Goal: Task Accomplishment & Management: Use online tool/utility

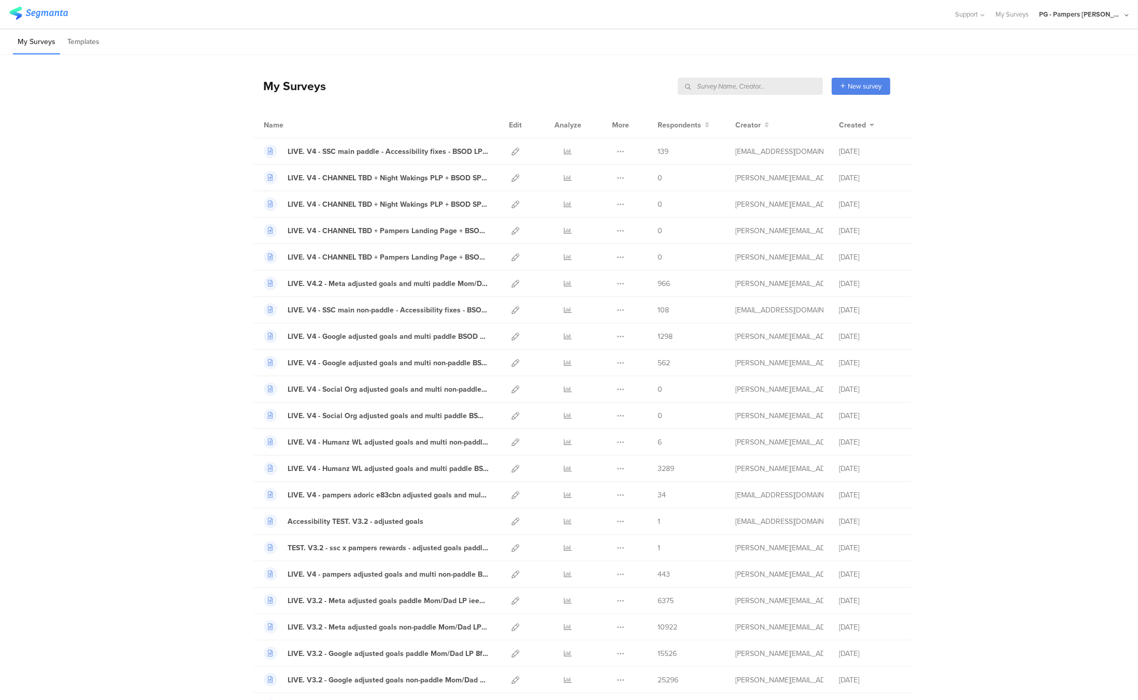
click at [1088, 19] on div "PG - Pampers [PERSON_NAME]" at bounding box center [1084, 14] width 90 height 28
click at [1049, 90] on span "PG - Pampers US Janrain" at bounding box center [1044, 89] width 73 height 10
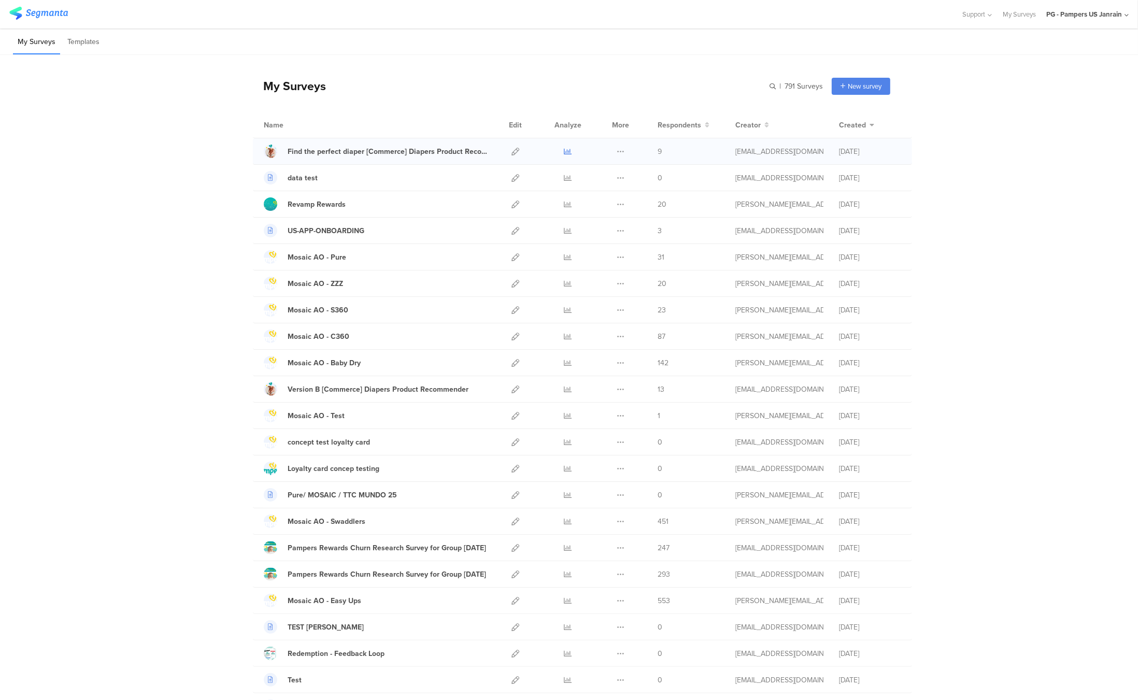
click at [566, 152] on icon at bounding box center [568, 152] width 8 height 8
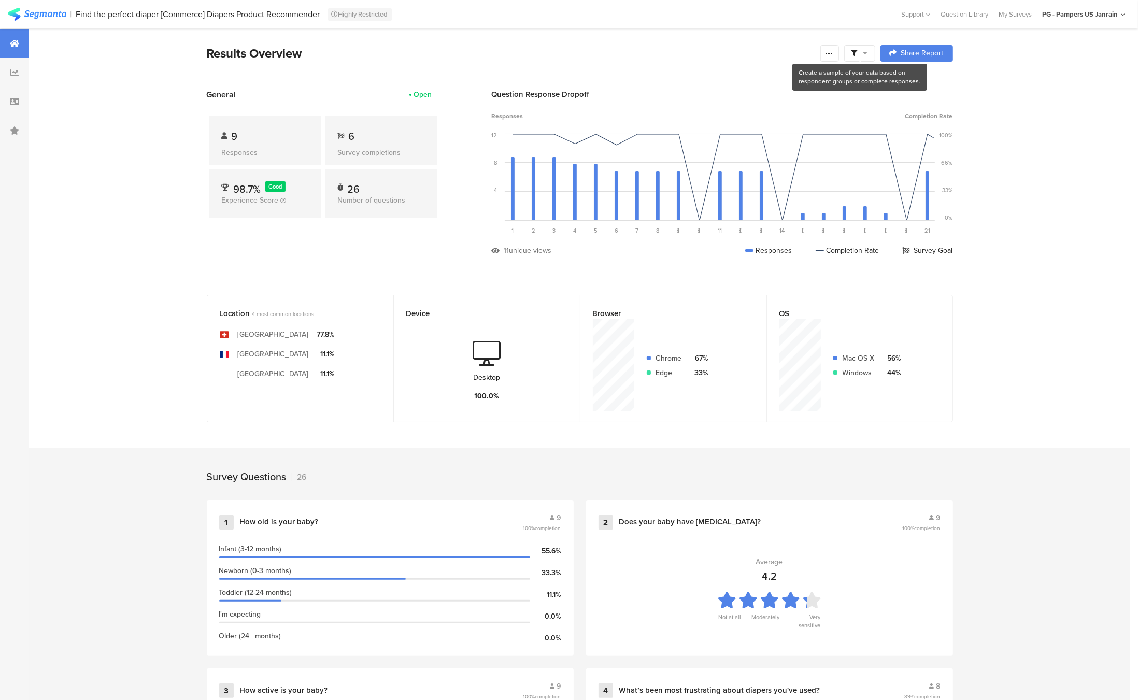
click at [864, 49] on icon at bounding box center [865, 52] width 5 height 7
click at [743, 91] on div "Question Response Dropoff" at bounding box center [722, 94] width 461 height 11
click at [857, 54] on span at bounding box center [859, 53] width 17 height 9
click at [7, 98] on div at bounding box center [14, 101] width 29 height 29
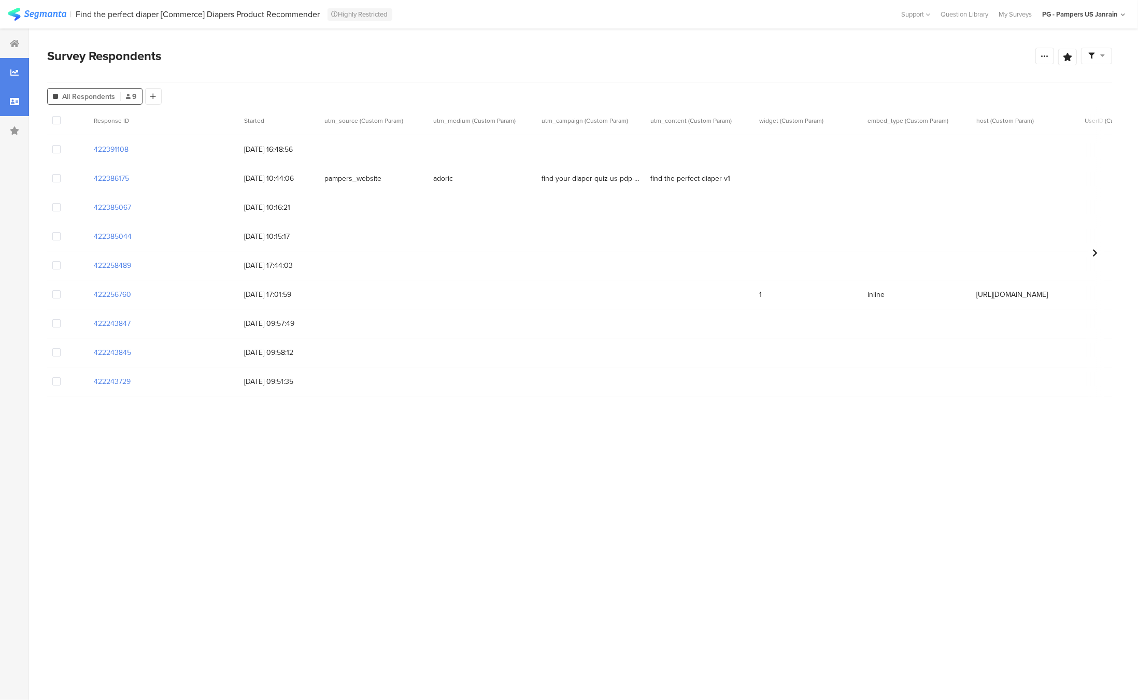
click at [14, 71] on icon at bounding box center [14, 72] width 8 height 8
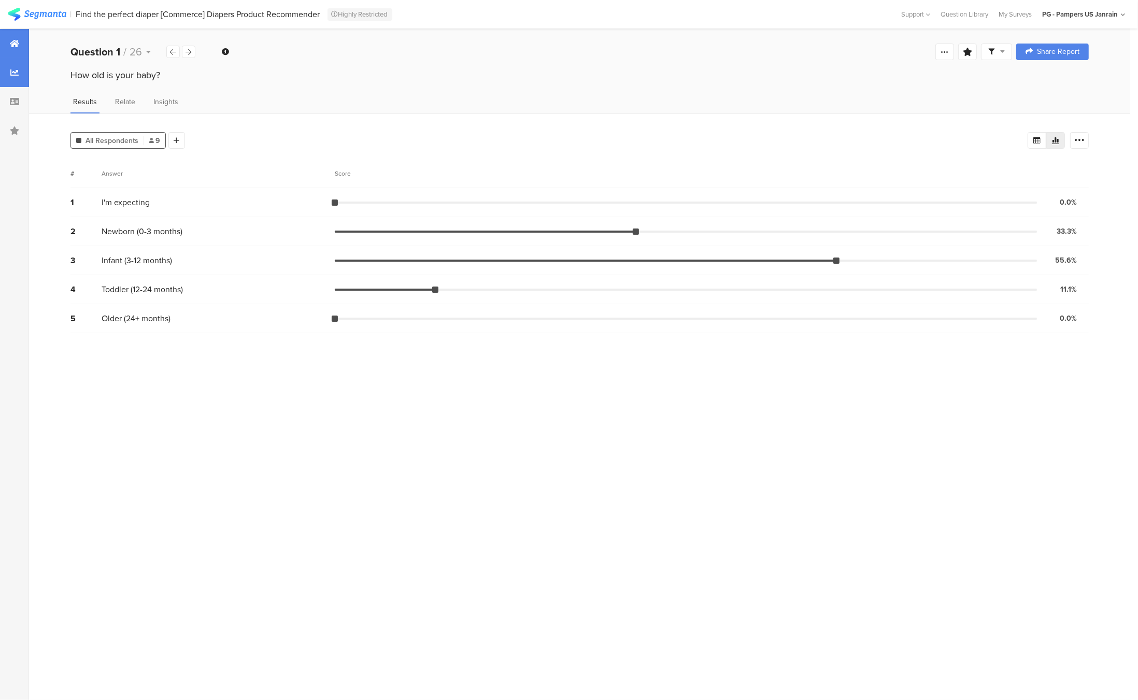
click at [14, 47] on icon at bounding box center [14, 43] width 9 height 8
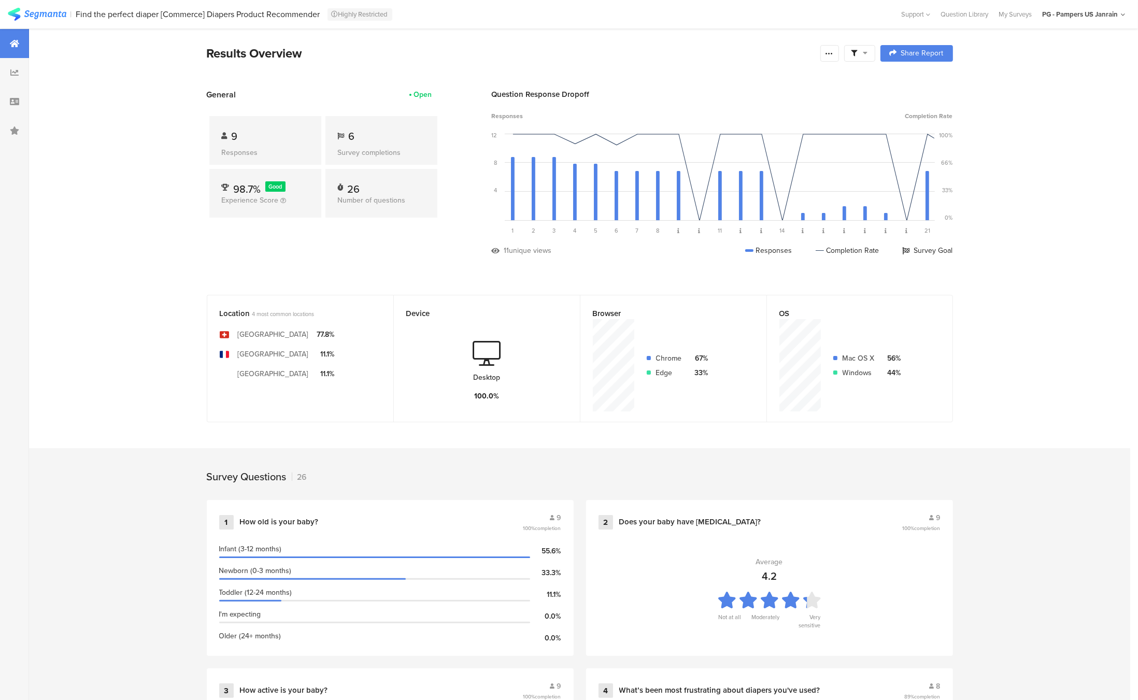
click at [865, 52] on icon at bounding box center [865, 52] width 5 height 7
click at [835, 50] on div at bounding box center [829, 53] width 19 height 17
click at [702, 183] on div "Purge results" at bounding box center [716, 181] width 43 height 10
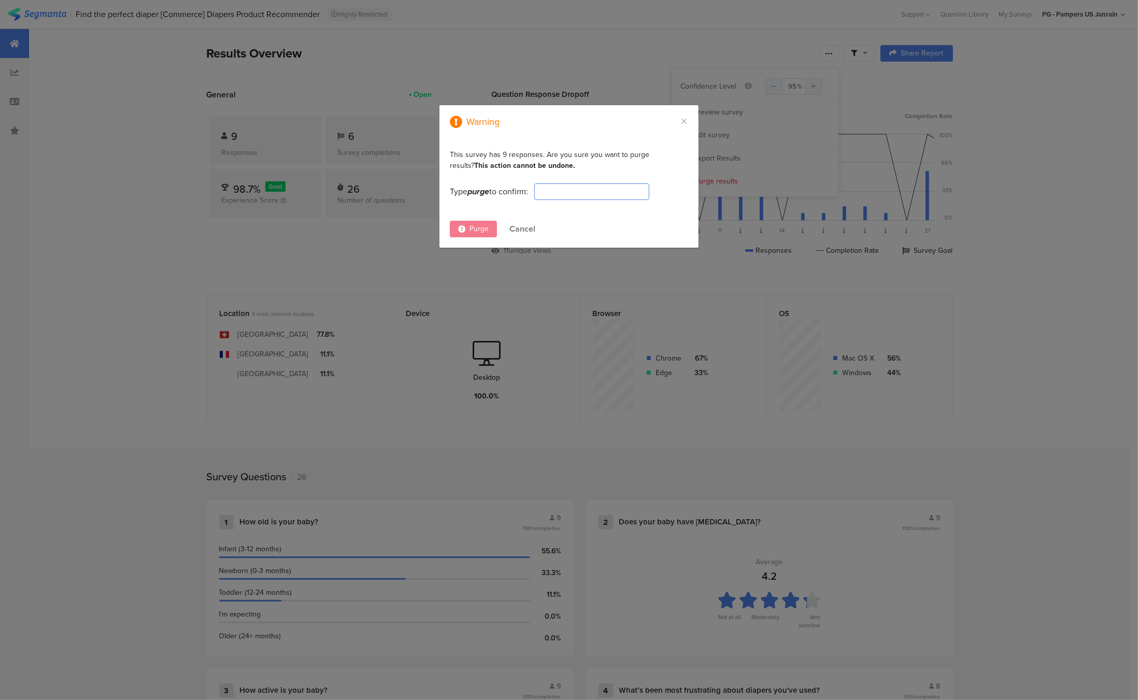
click at [562, 193] on input "dialog" at bounding box center [591, 191] width 115 height 17
type input "purge"
click at [475, 230] on span "Purge" at bounding box center [478, 228] width 19 height 11
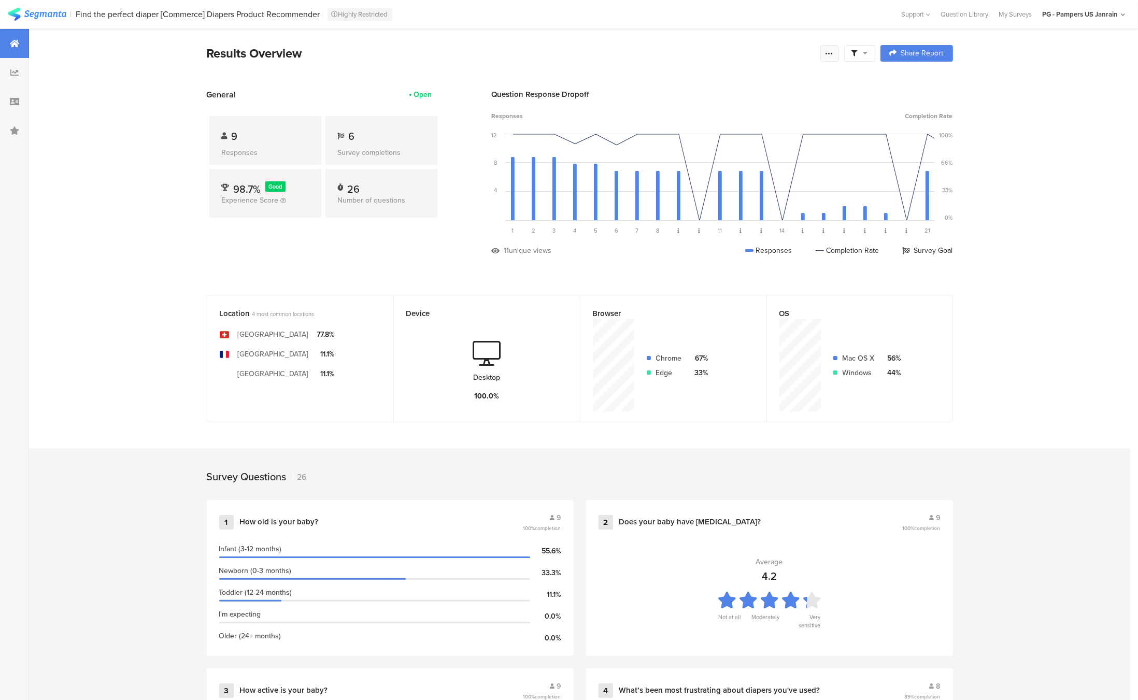
click at [837, 52] on div at bounding box center [829, 53] width 19 height 17
click at [714, 184] on div "Purge results" at bounding box center [716, 181] width 43 height 10
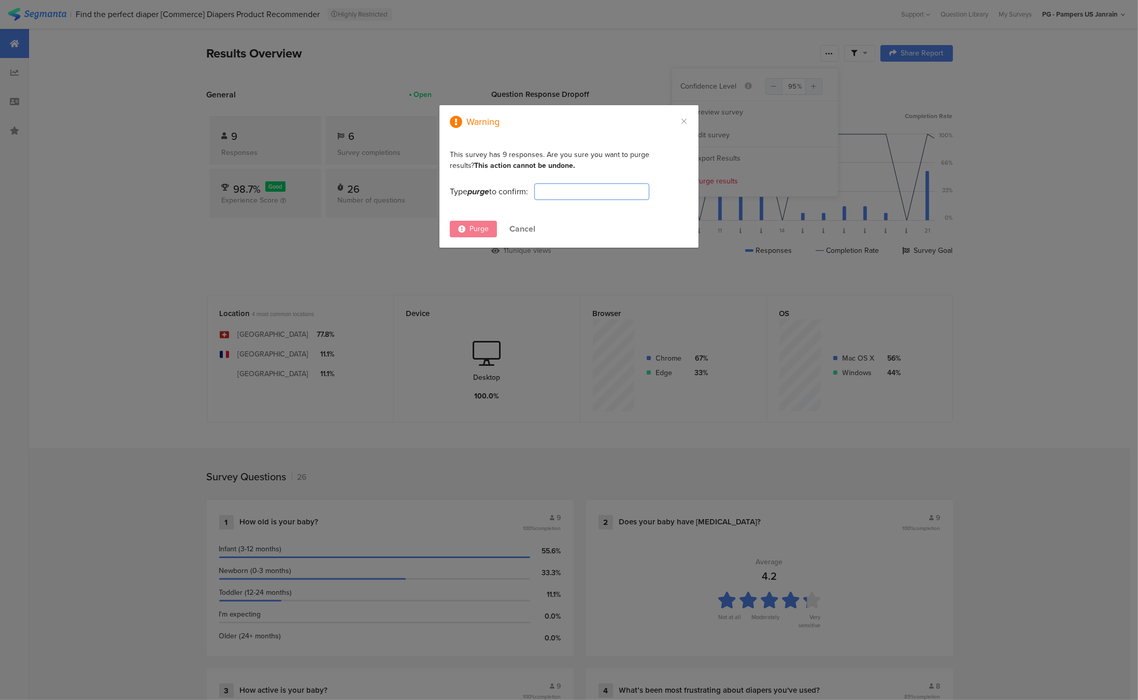
click at [563, 190] on input "dialog" at bounding box center [591, 191] width 115 height 17
type input "purge"
click at [476, 221] on div "Purge" at bounding box center [473, 229] width 47 height 17
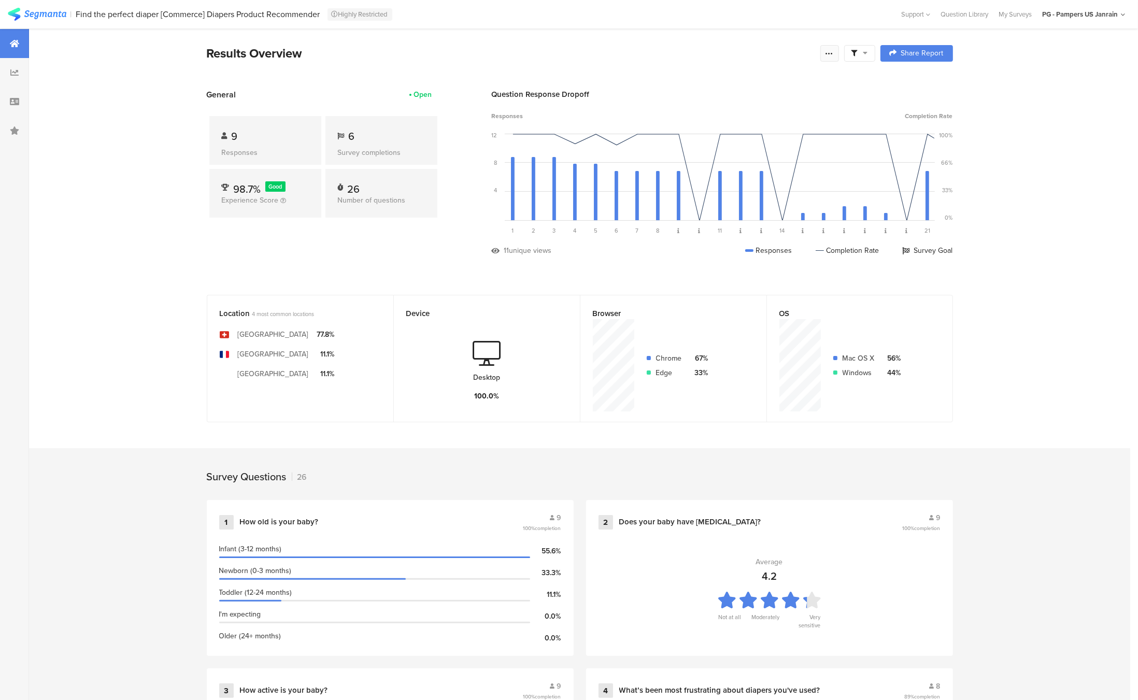
click at [835, 51] on div at bounding box center [829, 53] width 19 height 17
click at [715, 182] on div "Purge results" at bounding box center [716, 181] width 43 height 10
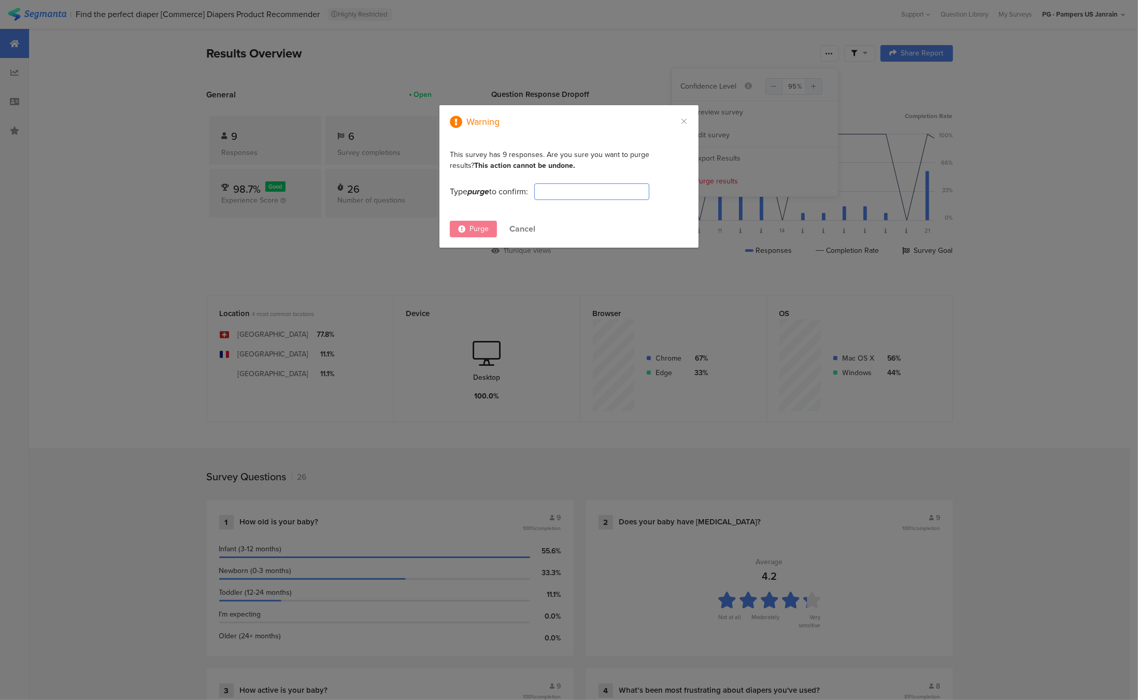
click at [585, 193] on input "dialog" at bounding box center [591, 191] width 115 height 17
click at [472, 75] on div "Warning This survey has 9 responses. Are you sure you want to purge results? Th…" at bounding box center [569, 350] width 1138 height 700
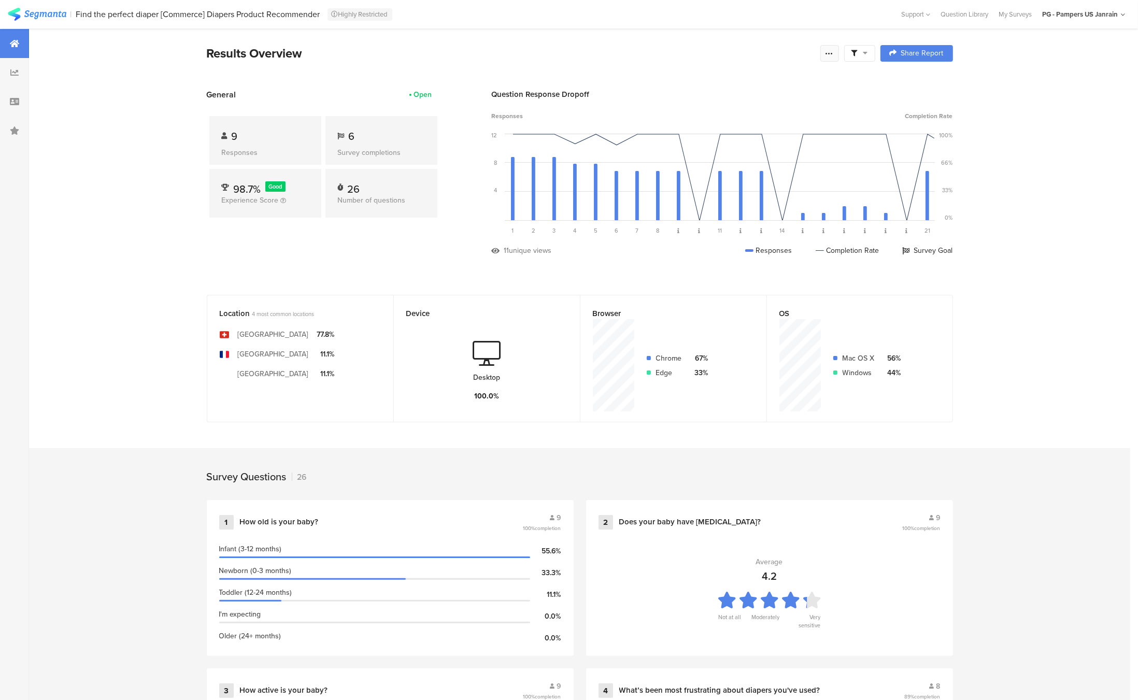
click at [827, 56] on icon at bounding box center [829, 53] width 8 height 8
click at [715, 182] on div "Purge results" at bounding box center [716, 181] width 43 height 10
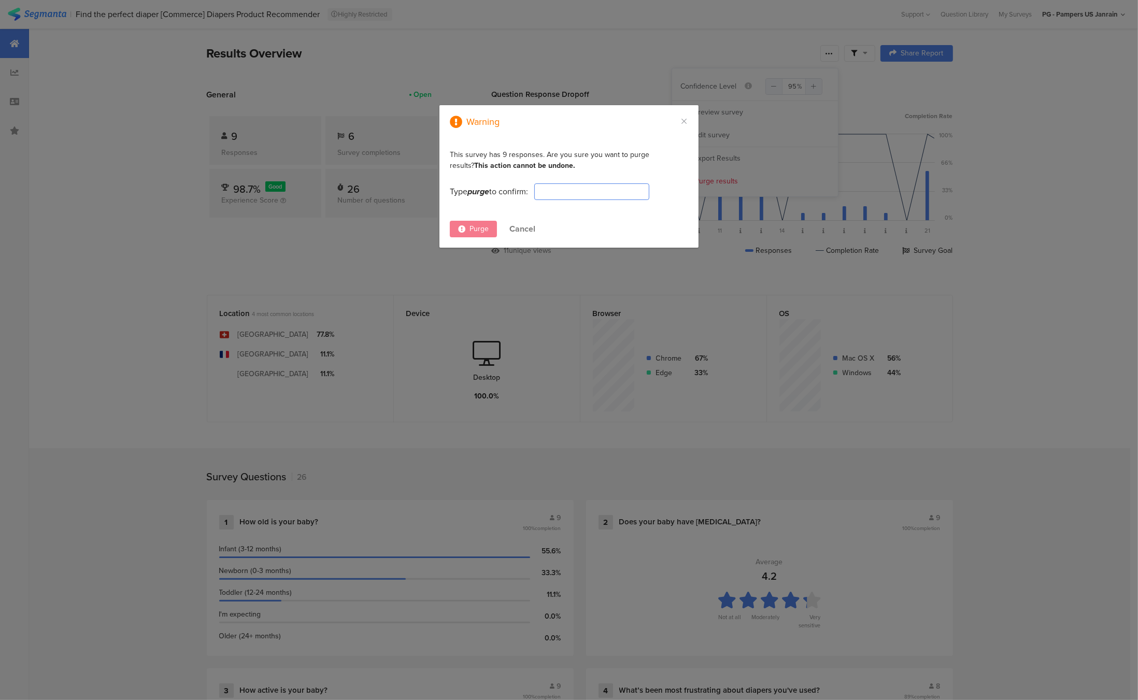
click at [569, 193] on input "dialog" at bounding box center [591, 191] width 115 height 17
type input "purge"
click at [477, 231] on span "Purge" at bounding box center [478, 228] width 19 height 11
click at [679, 124] on div "Warning" at bounding box center [569, 122] width 238 height 13
click at [683, 120] on icon "Close" at bounding box center [684, 121] width 8 height 8
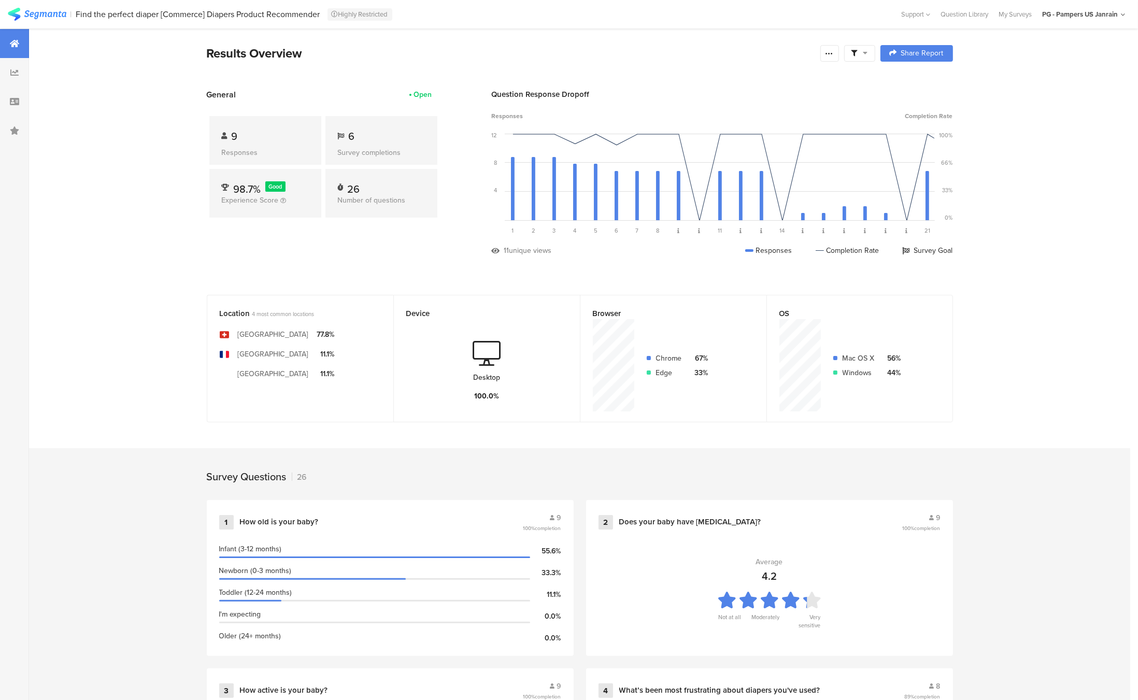
click at [16, 16] on img at bounding box center [37, 14] width 59 height 13
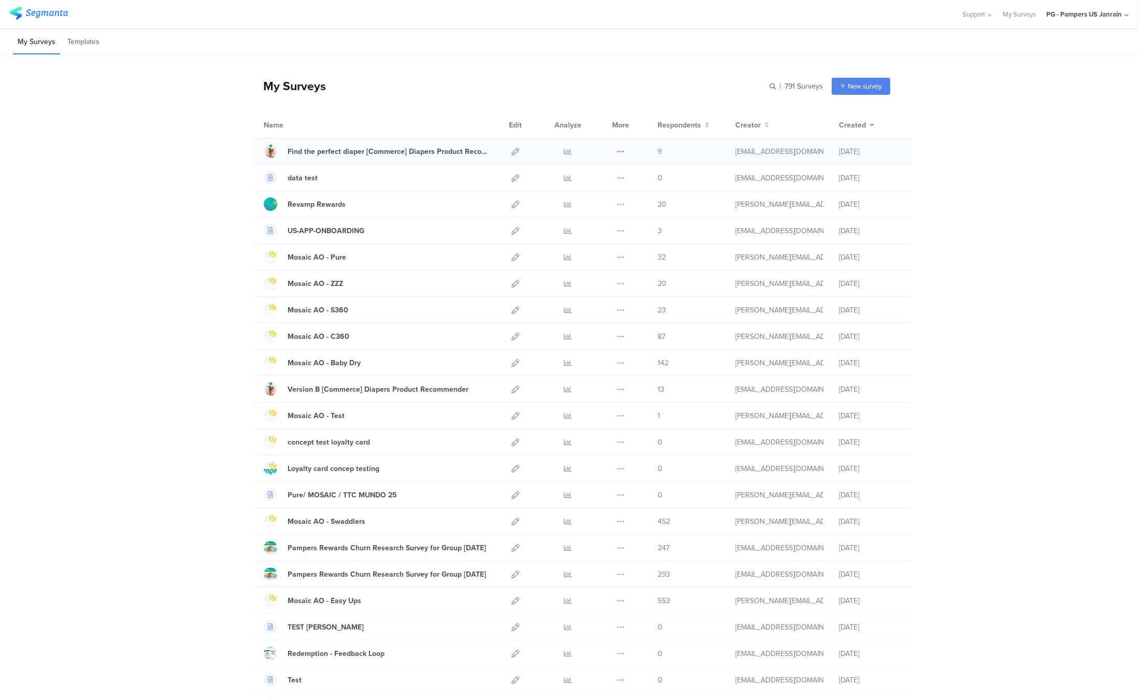
click at [621, 148] on icon at bounding box center [621, 152] width 8 height 8
click at [603, 174] on button "Duplicate" at bounding box center [600, 177] width 57 height 19
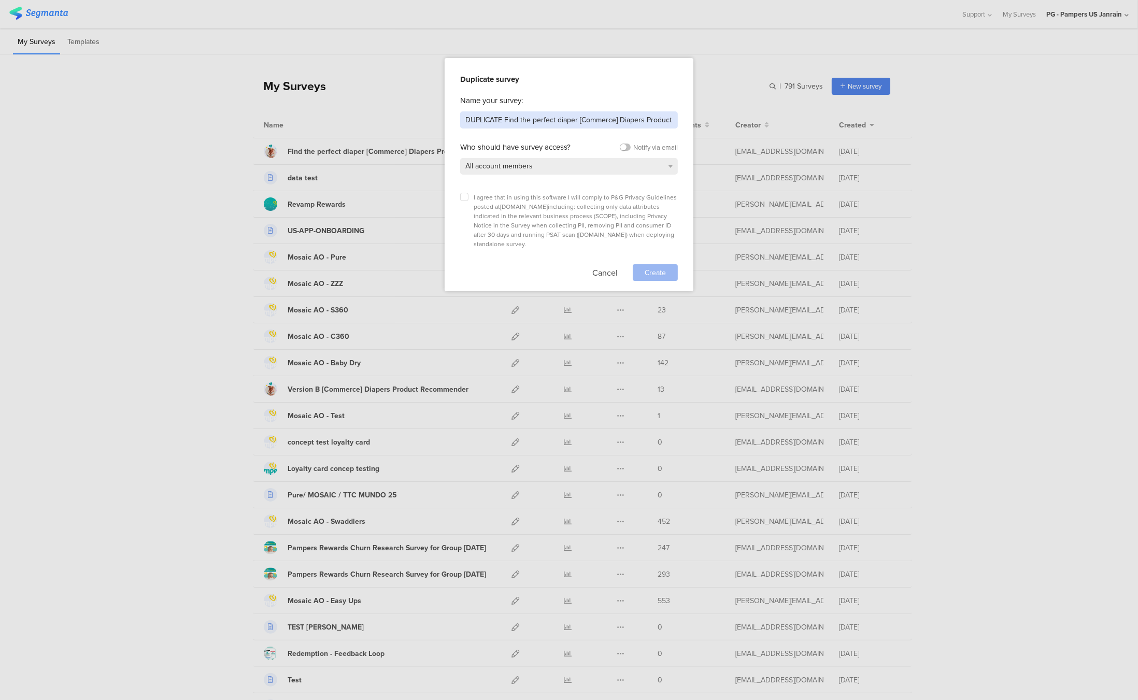
click at [497, 122] on input "DUPLICATE Find the perfect diaper [Commerce] Diapers Product Recommender" at bounding box center [569, 119] width 218 height 17
click at [553, 123] on input "Find the perfect diaper [Commerce] Diapers Product Recommender" at bounding box center [569, 119] width 218 height 17
click at [579, 123] on input "Find the perfect diaper [Commerce] Diapers Product Recommender" at bounding box center [569, 119] width 218 height 17
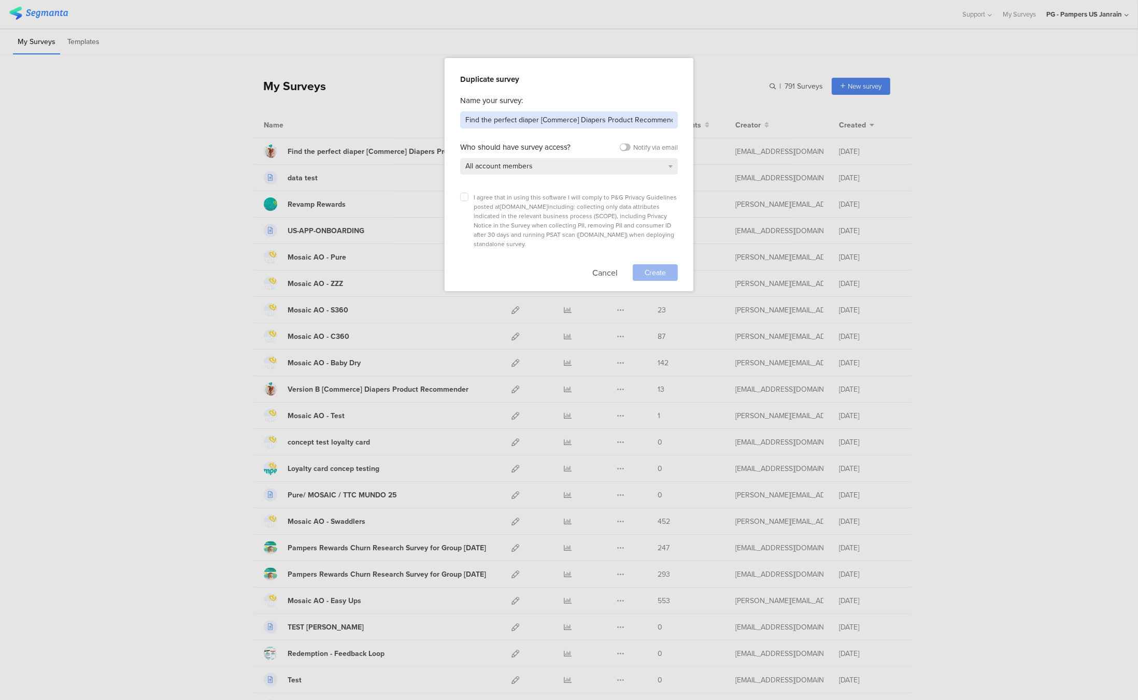
scroll to position [0, 6]
drag, startPoint x: 579, startPoint y: 123, endPoint x: 776, endPoint y: 138, distance: 197.0
click at [776, 138] on div "Duplicate survey Name your survey: Find the perfect diaper [Commerce] Diapers P…" at bounding box center [569, 350] width 1138 height 700
click at [533, 123] on input "Find the perfect diaper [Commerce] Diapers Product Recommender" at bounding box center [569, 119] width 218 height 17
drag, startPoint x: 635, startPoint y: 121, endPoint x: 600, endPoint y: 122, distance: 34.7
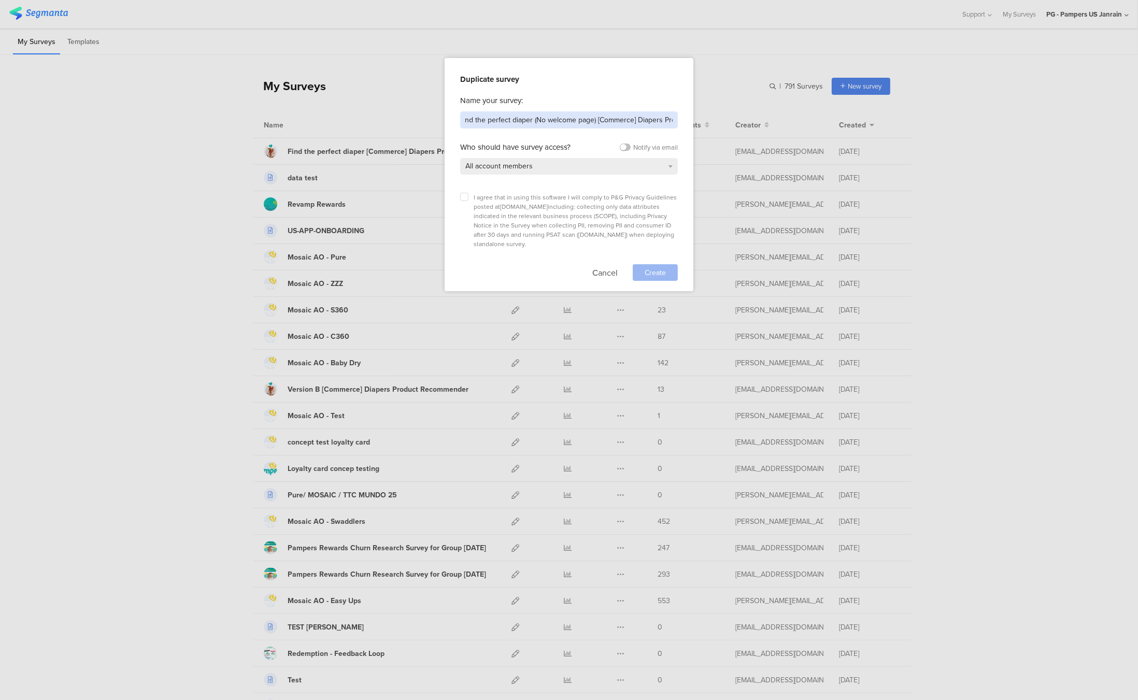
click at [600, 122] on input "Find the perfect diaper (No welcome page) [Commerce] Diapers Product Recommender" at bounding box center [569, 119] width 218 height 17
type input "Find the perfect diaper (No welcome page) Diapers Product Recommender"
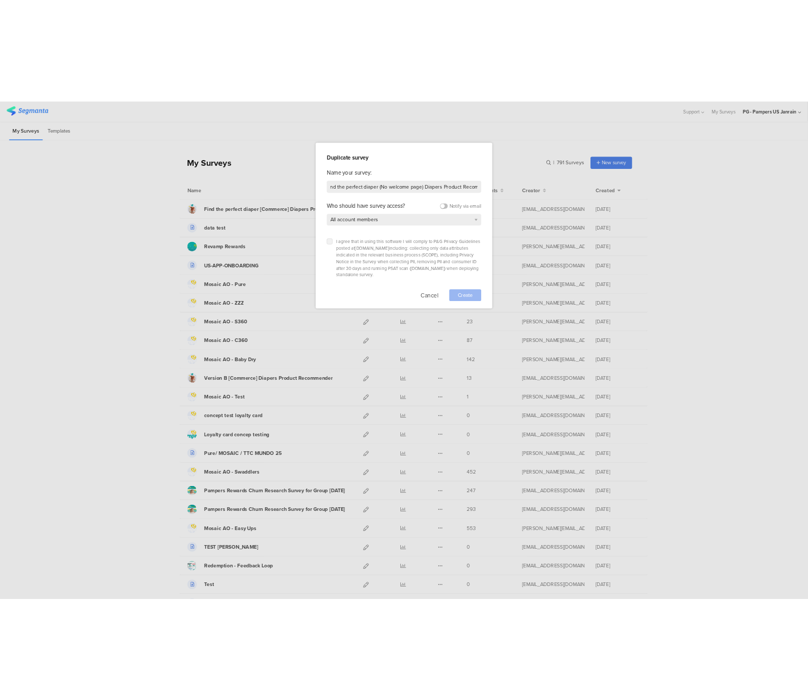
scroll to position [0, 0]
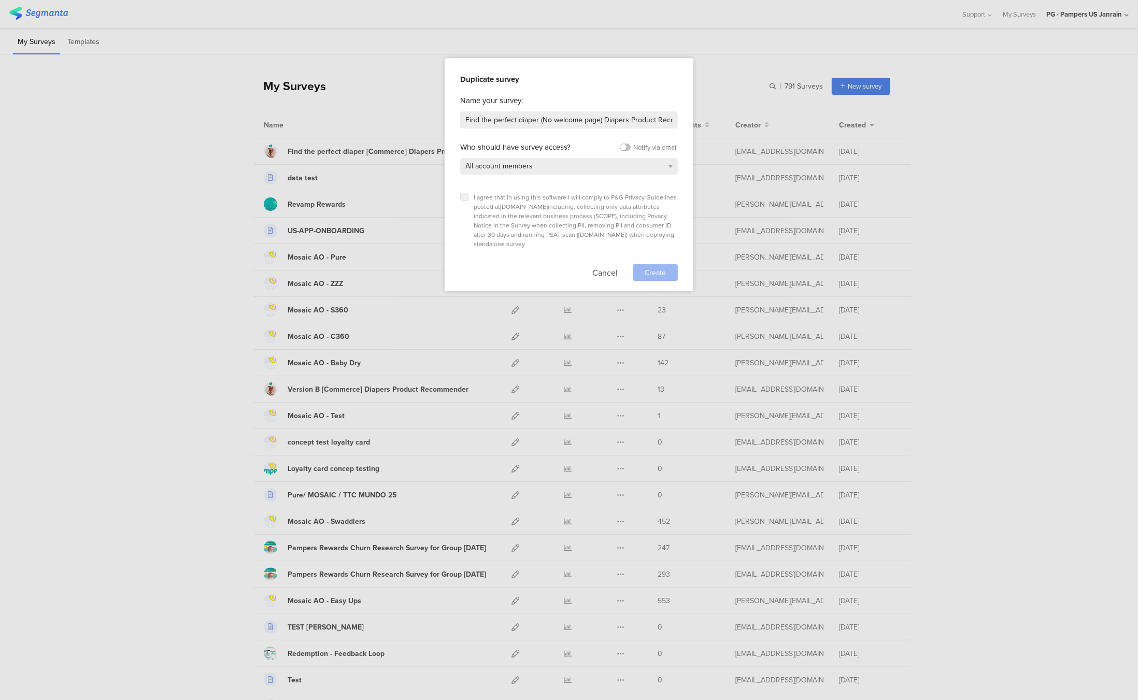
click at [465, 196] on icon at bounding box center [464, 197] width 4 height 4
click at [0, 0] on input "checkbox" at bounding box center [0, 0] width 0 height 0
click at [659, 267] on span "Create" at bounding box center [655, 272] width 21 height 11
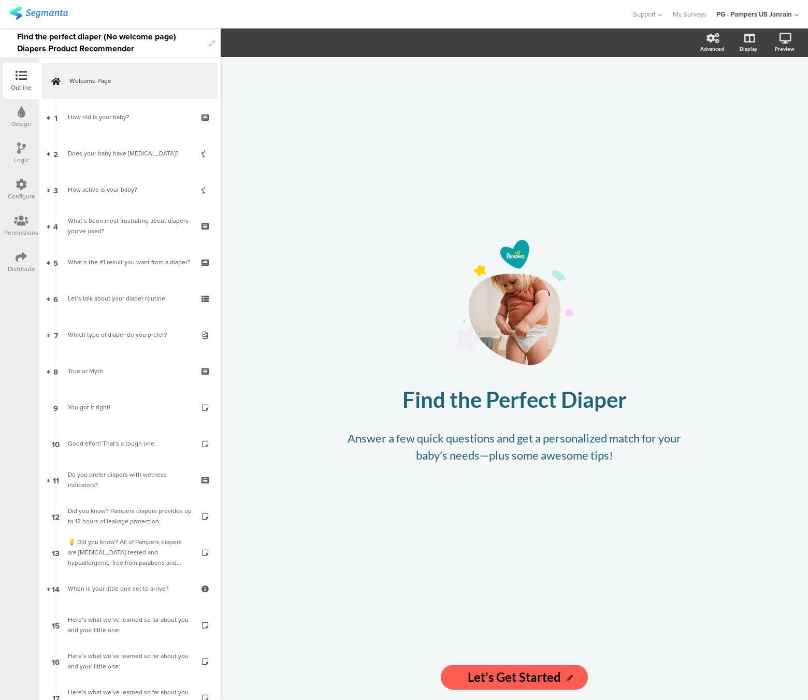
click at [20, 190] on icon at bounding box center [21, 184] width 11 height 11
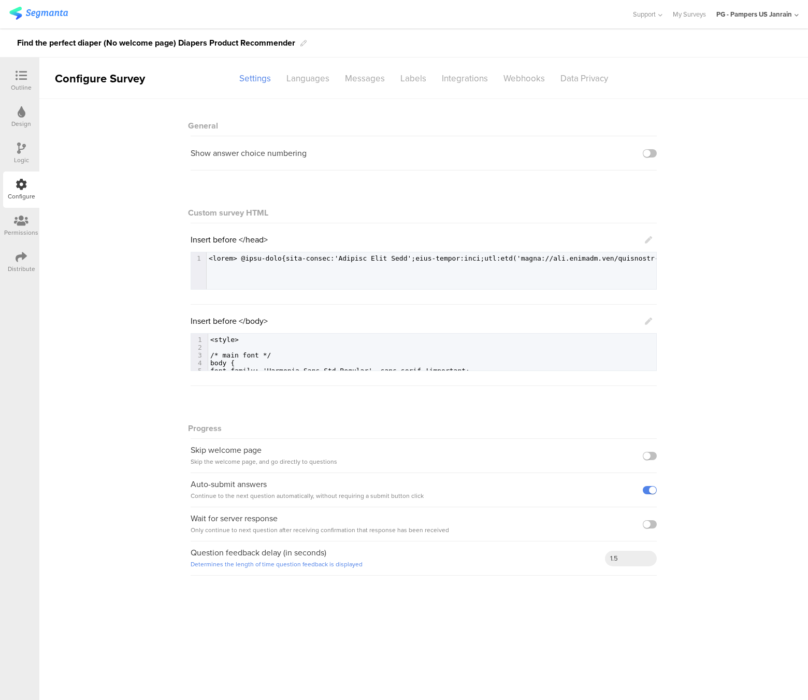
click at [13, 152] on div "Logic" at bounding box center [21, 153] width 36 height 36
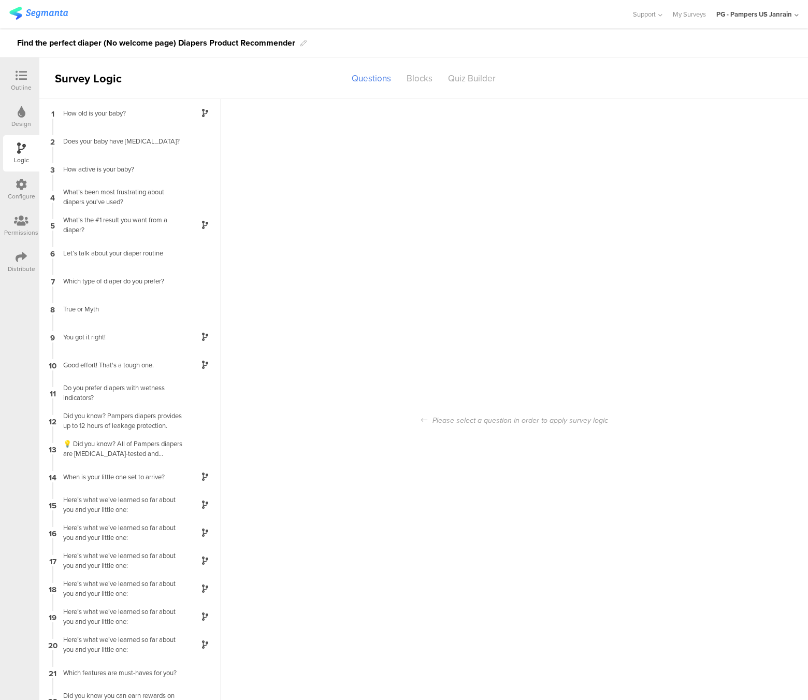
click at [23, 228] on div "Permissions" at bounding box center [21, 232] width 34 height 9
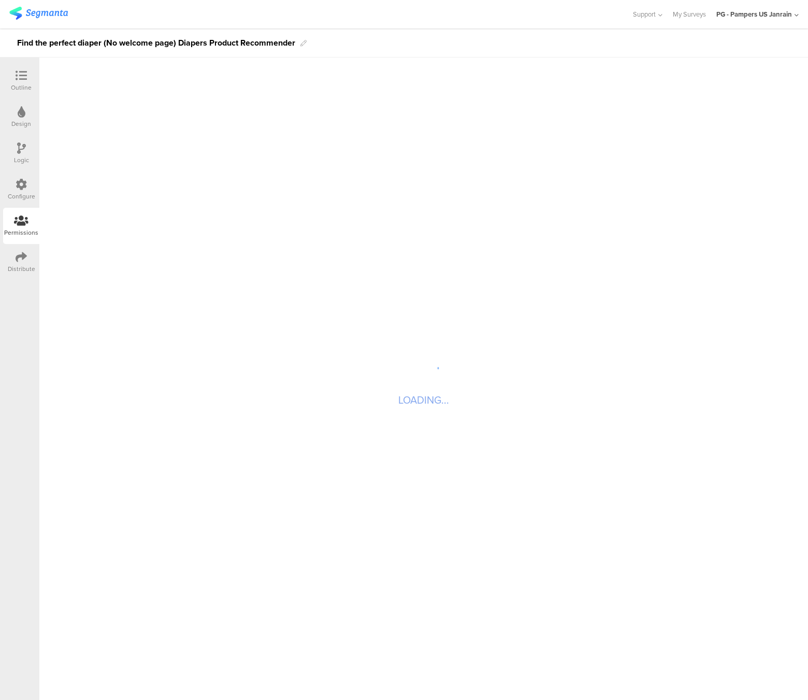
click at [23, 76] on icon at bounding box center [21, 75] width 11 height 11
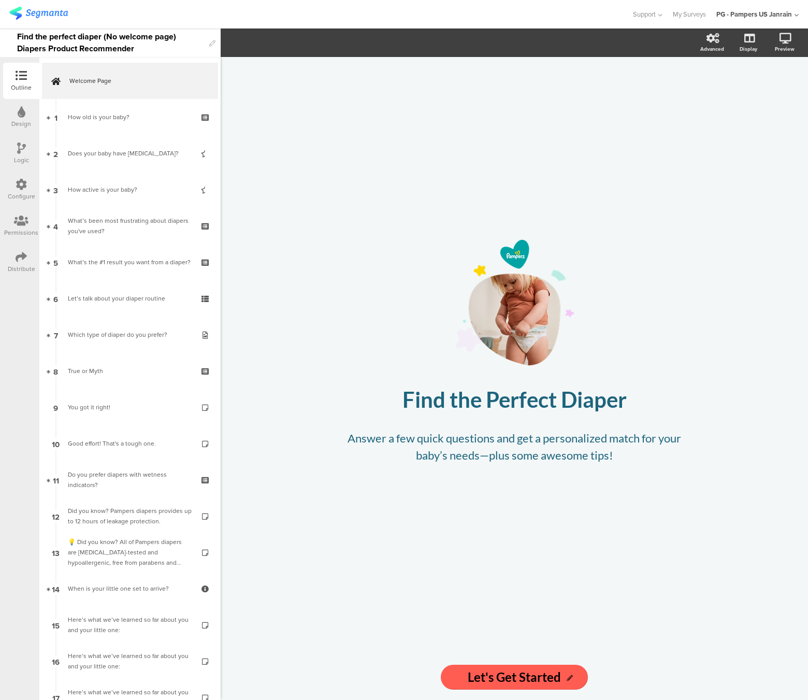
click at [11, 172] on div "Configure" at bounding box center [21, 190] width 36 height 36
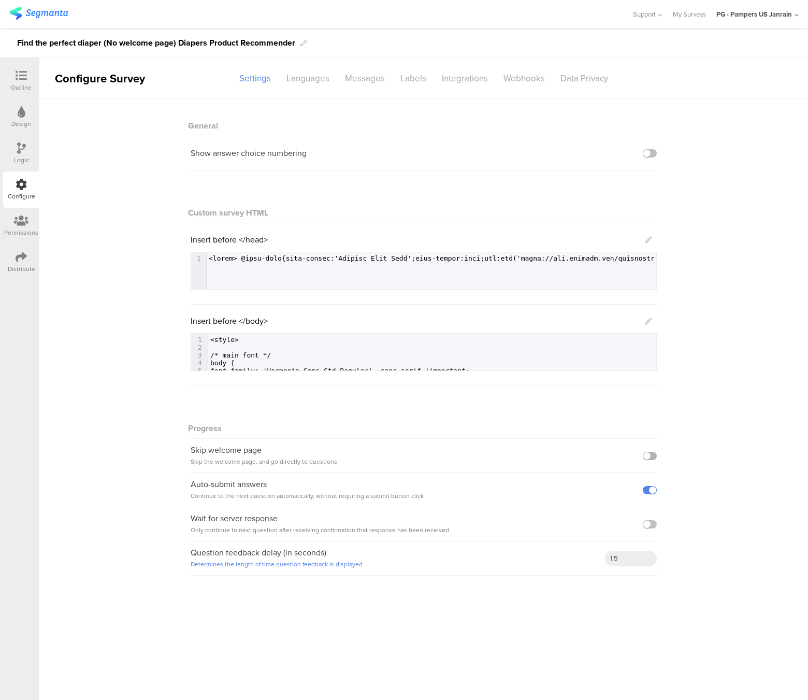
click at [649, 460] on label at bounding box center [650, 456] width 14 height 8
click at [0, 0] on input "checkbox" at bounding box center [0, 0] width 0 height 0
click at [125, 446] on div "General Show answer choice numbering Custom survey HTML Insert before </head> 1…" at bounding box center [423, 342] width 769 height 487
click at [450, 79] on div "Integrations" at bounding box center [465, 78] width 62 height 18
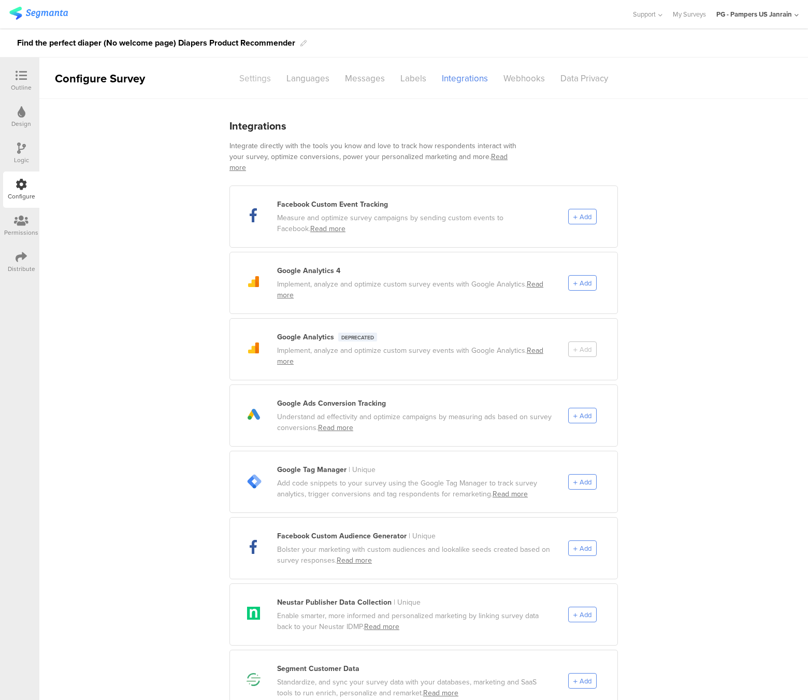
click at [259, 79] on div "Settings" at bounding box center [255, 78] width 47 height 18
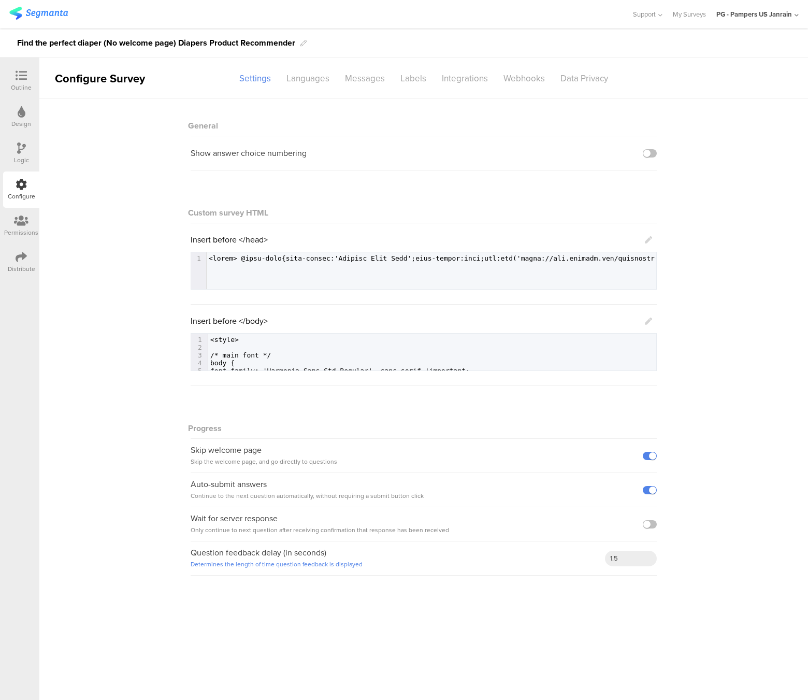
click at [21, 262] on icon at bounding box center [21, 256] width 11 height 11
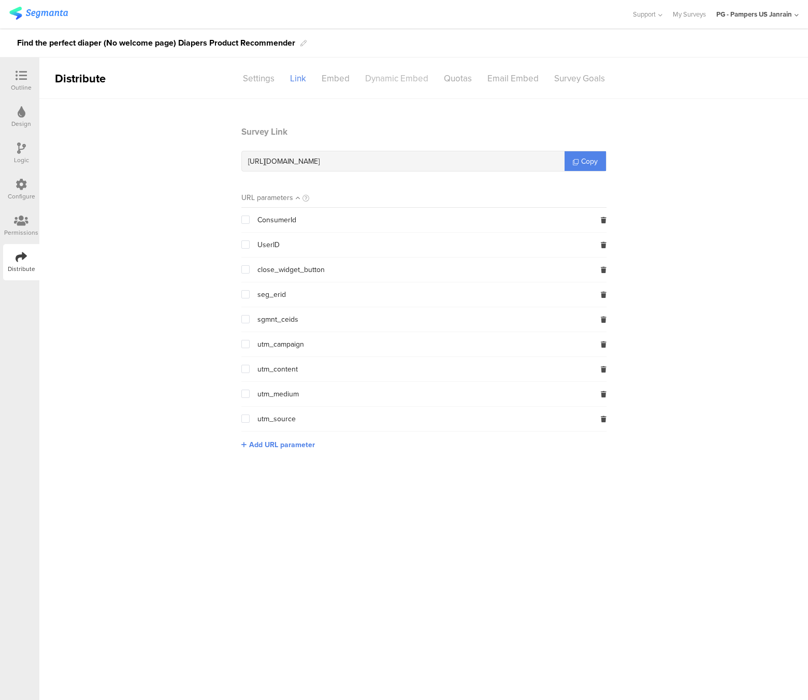
click at [397, 82] on div "Dynamic Embed" at bounding box center [397, 78] width 79 height 18
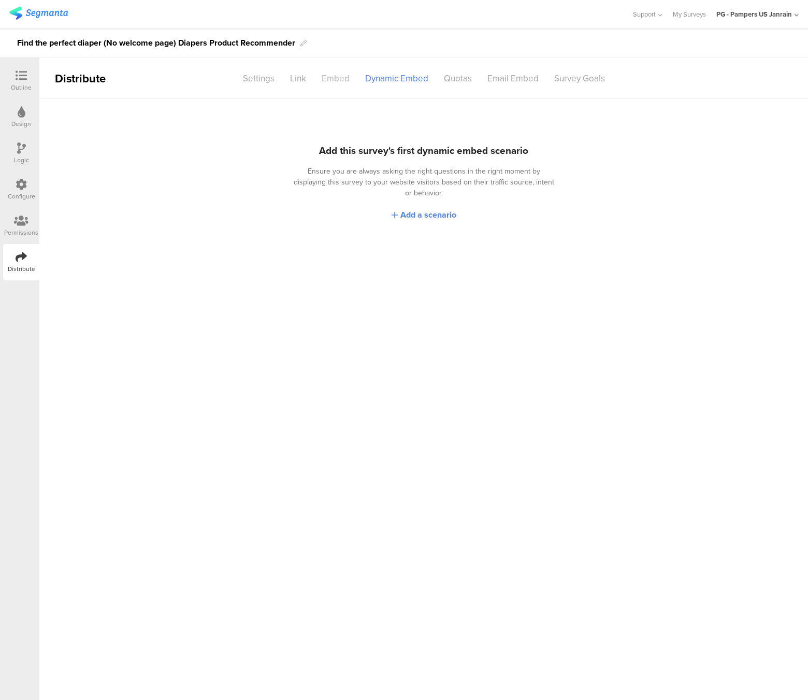
click at [347, 81] on div "Embed" at bounding box center [336, 78] width 44 height 18
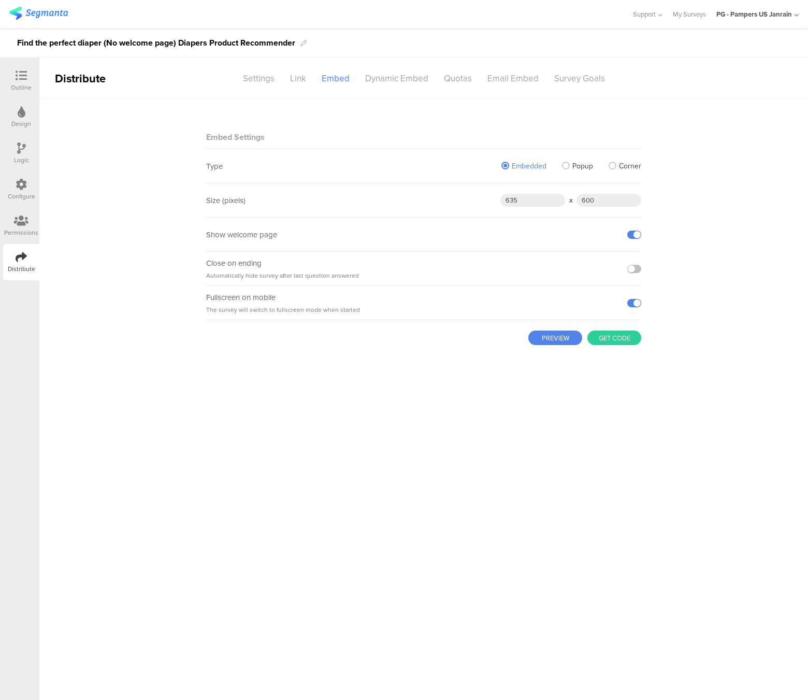
click at [623, 339] on button "Get code" at bounding box center [615, 338] width 54 height 15
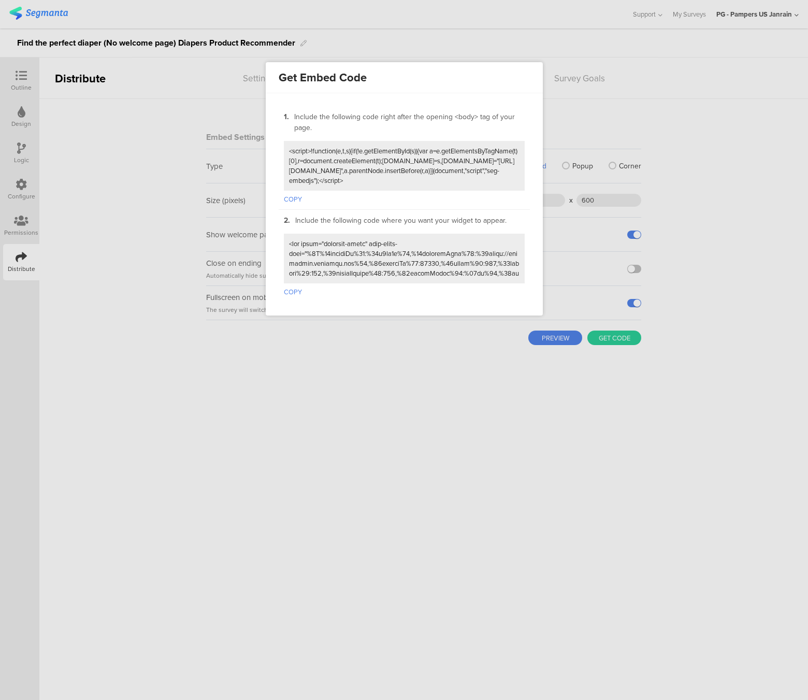
click at [291, 288] on button "COPY" at bounding box center [293, 289] width 18 height 13
